Goal: Entertainment & Leisure: Consume media (video, audio)

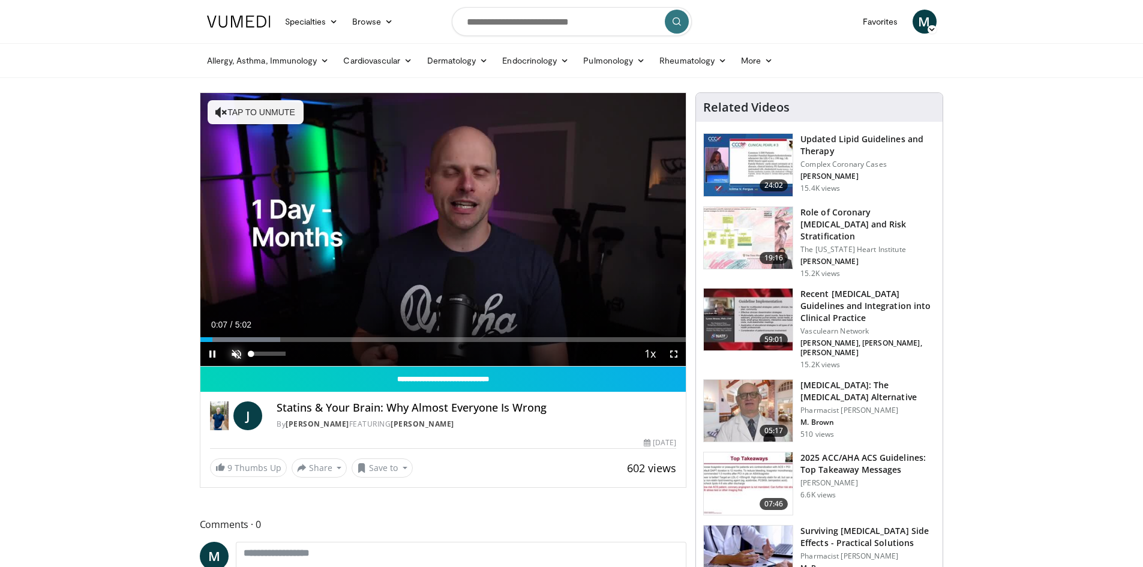
click at [233, 355] on span "Video Player" at bounding box center [236, 354] width 24 height 24
